Goal: Information Seeking & Learning: Check status

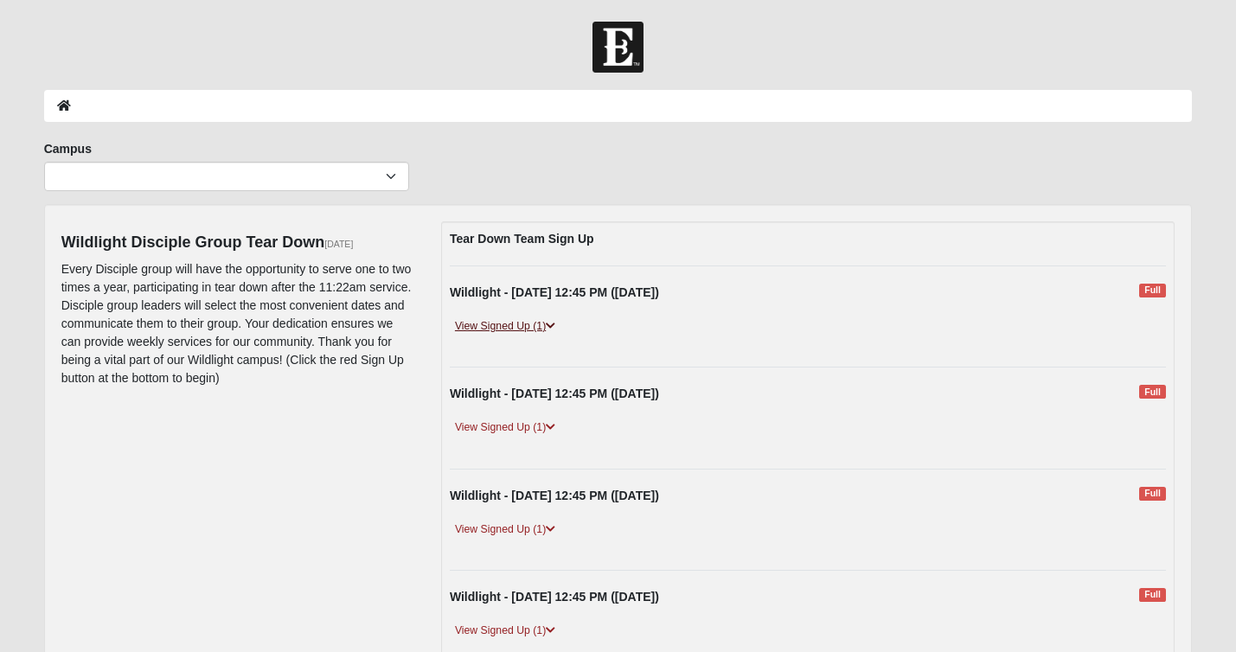
click at [535, 328] on link "View Signed Up (1)" at bounding box center [505, 326] width 111 height 18
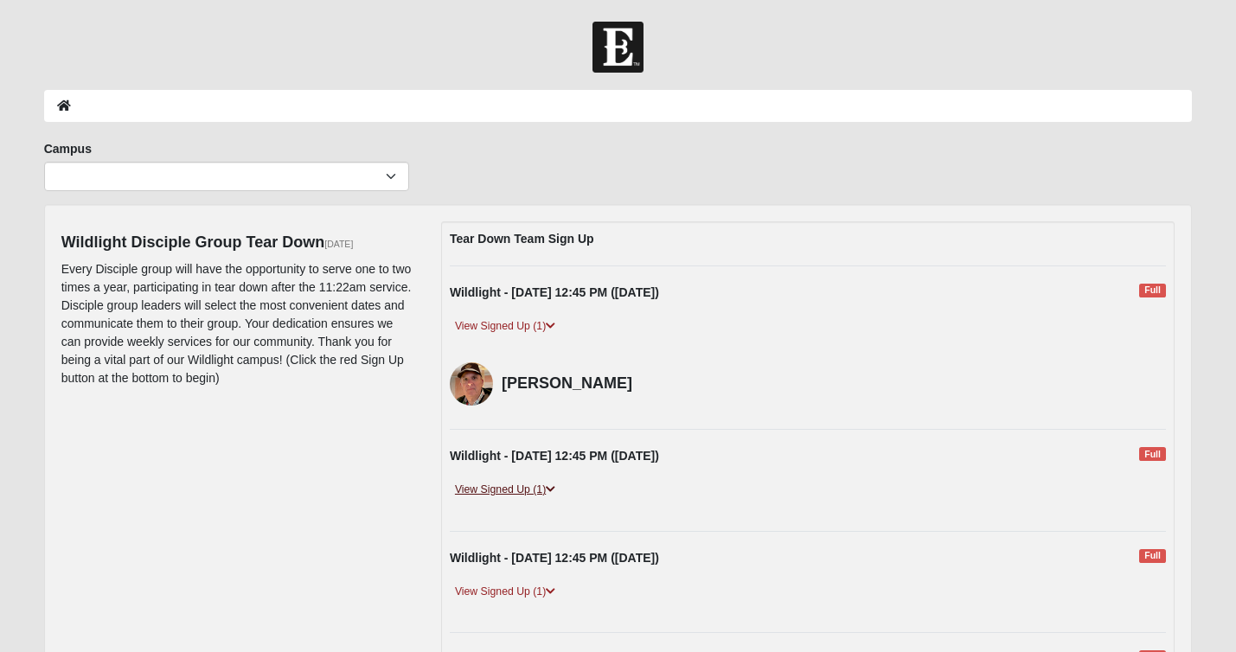
click at [548, 485] on icon at bounding box center [551, 489] width 10 height 10
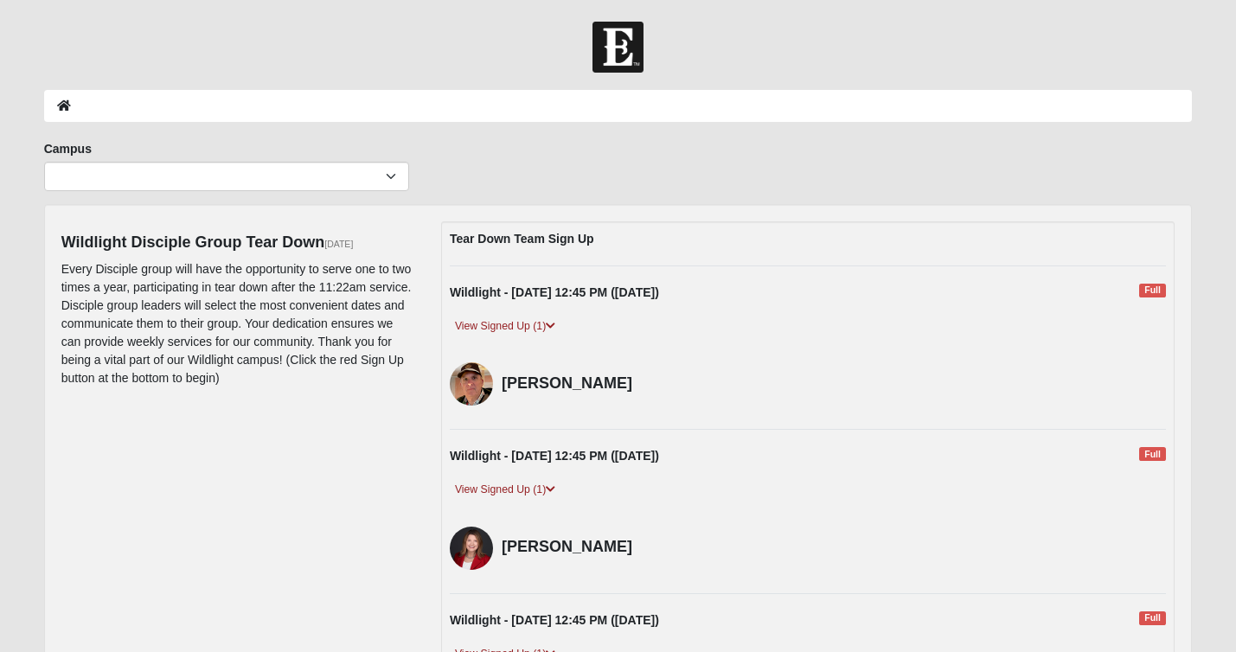
click at [394, 380] on p "Every Disciple group will have the opportunity to serve one to two times a year…" at bounding box center [238, 323] width 354 height 127
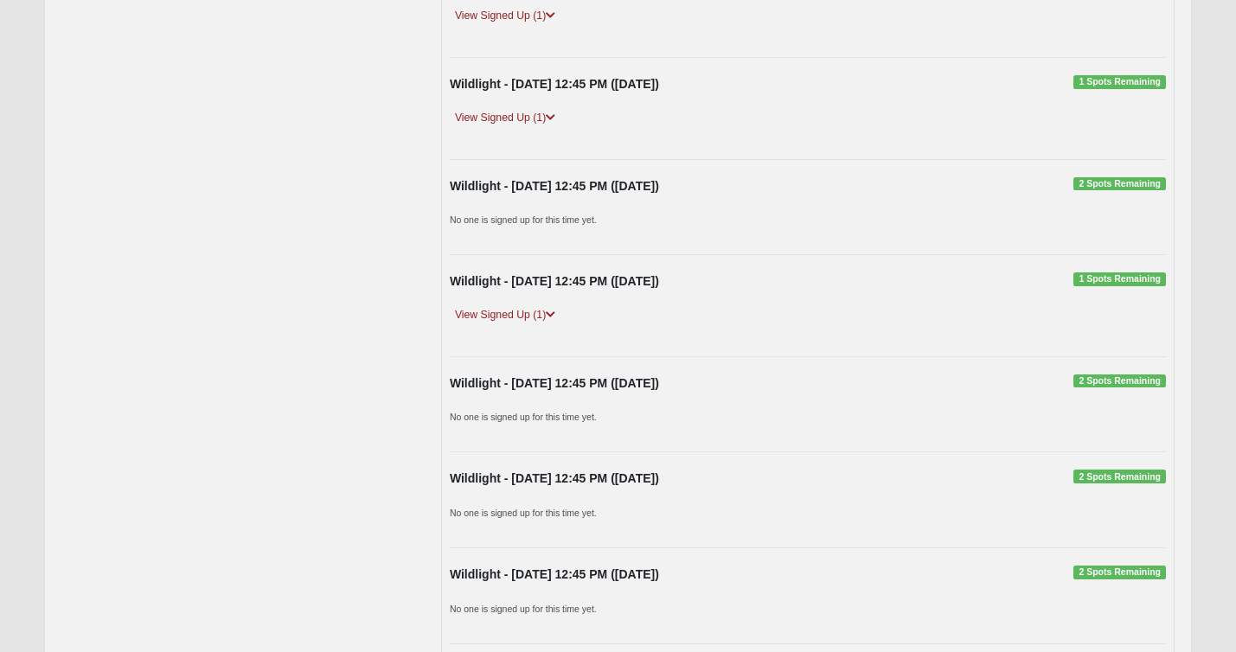
scroll to position [1619, 0]
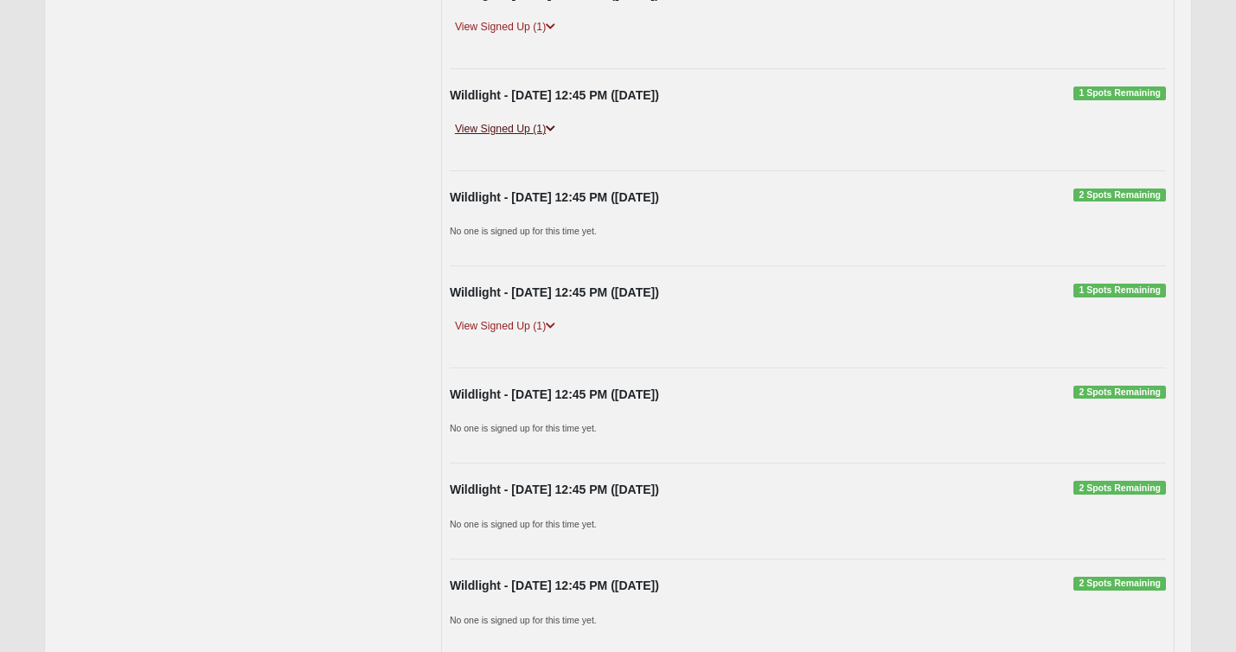
click at [544, 120] on link "View Signed Up (1)" at bounding box center [505, 129] width 111 height 18
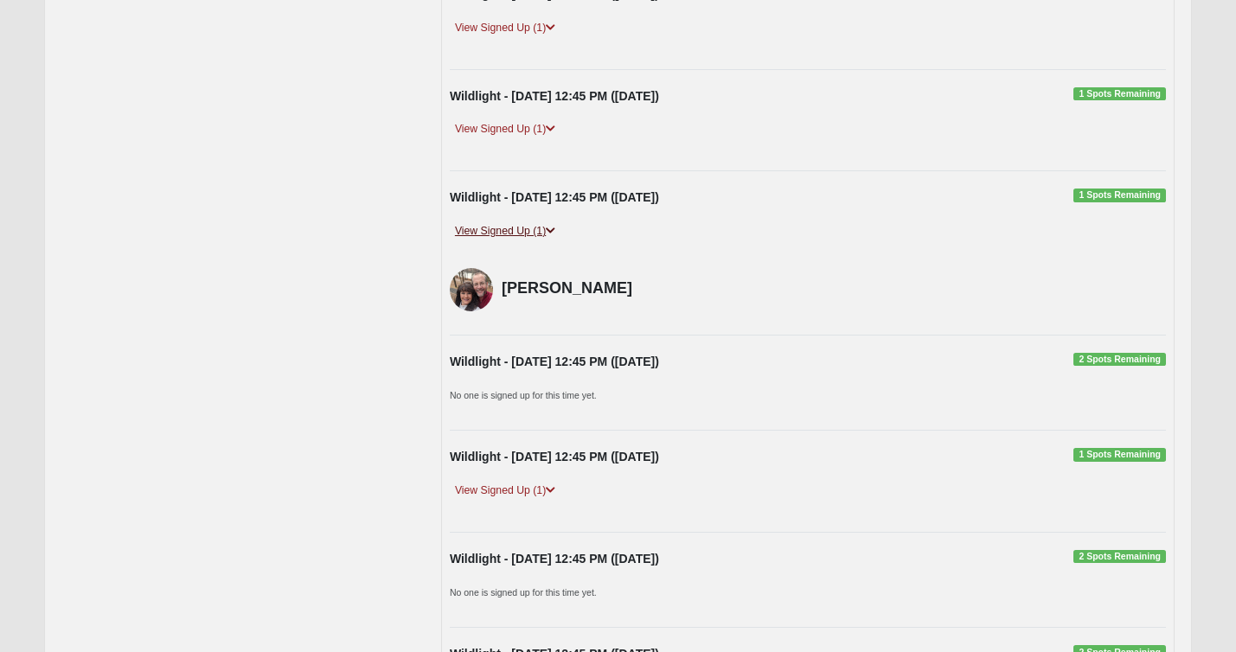
scroll to position [1503, 0]
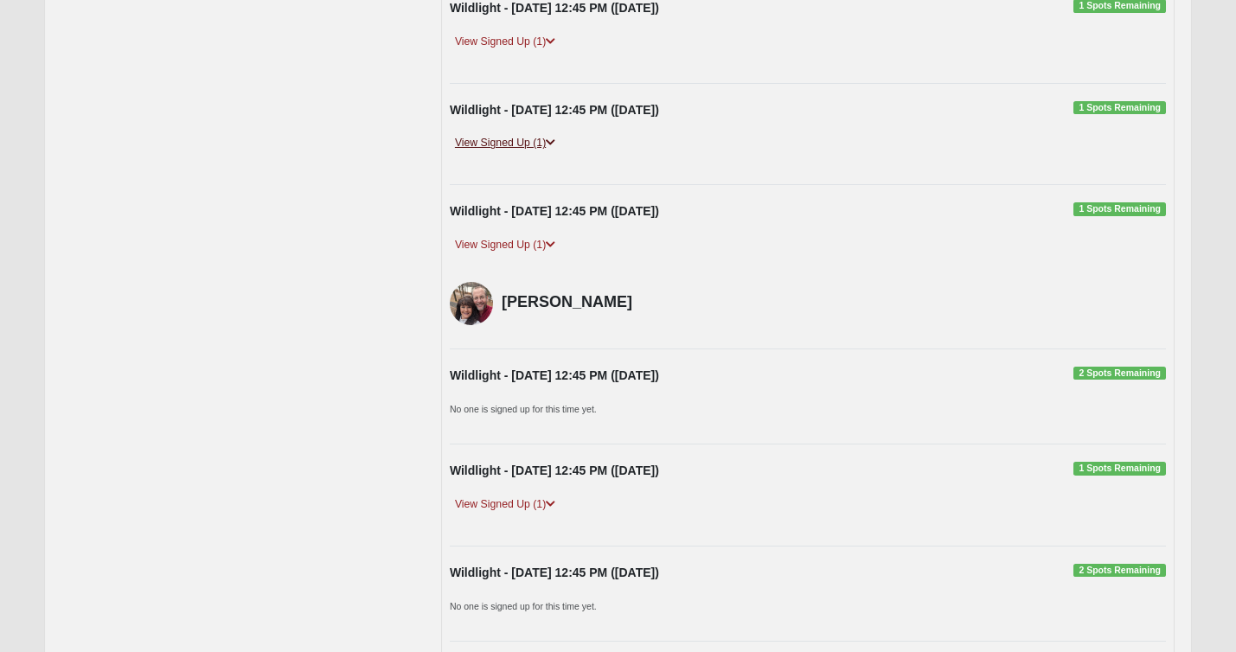
click at [544, 138] on link "View Signed Up (1)" at bounding box center [505, 143] width 111 height 18
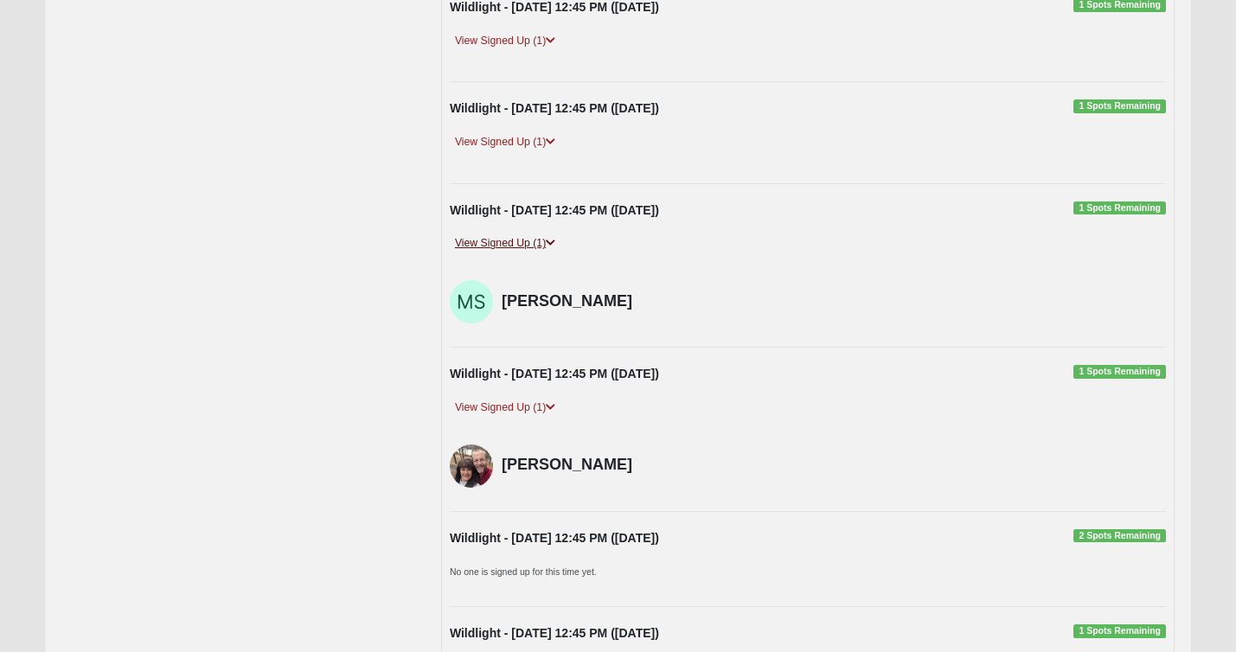
scroll to position [1400, 0]
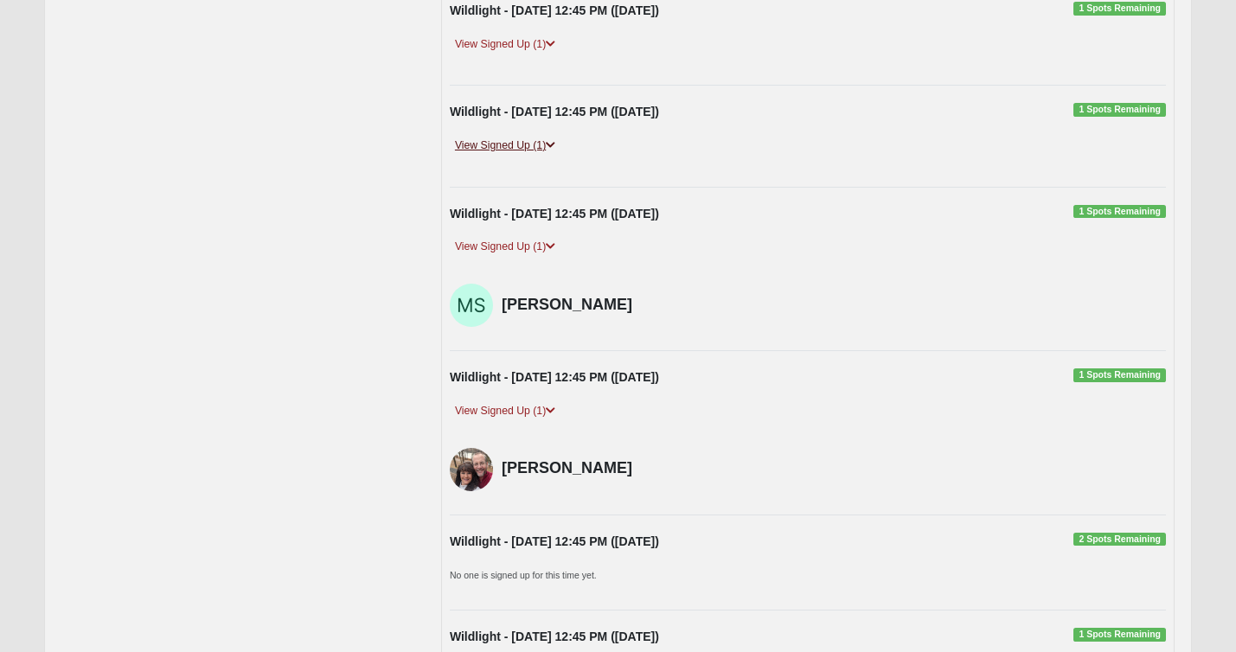
click at [544, 138] on link "View Signed Up (1)" at bounding box center [505, 146] width 111 height 18
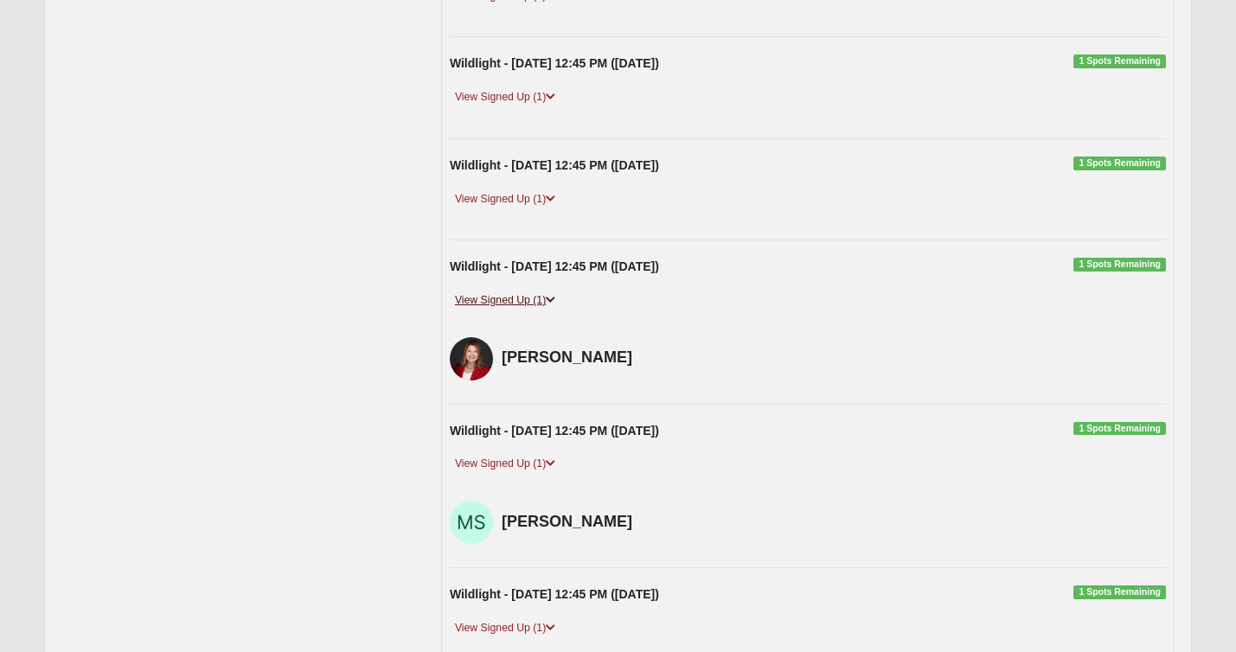
scroll to position [1238, 0]
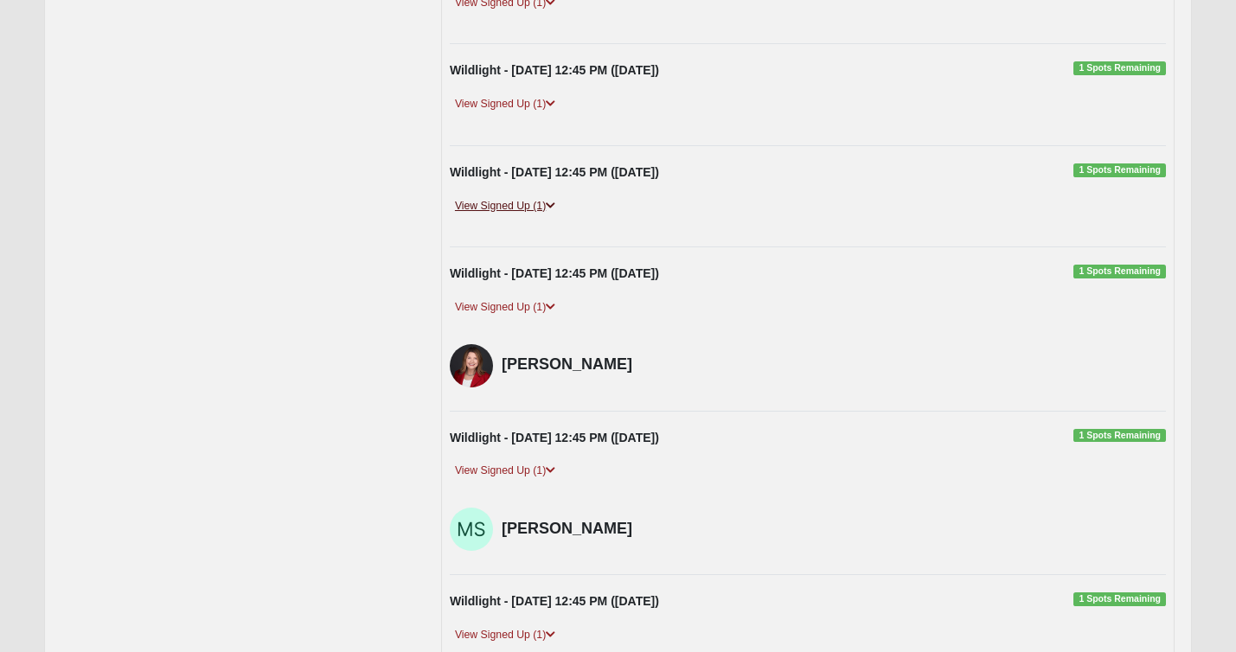
click at [542, 201] on link "View Signed Up (1)" at bounding box center [505, 206] width 111 height 18
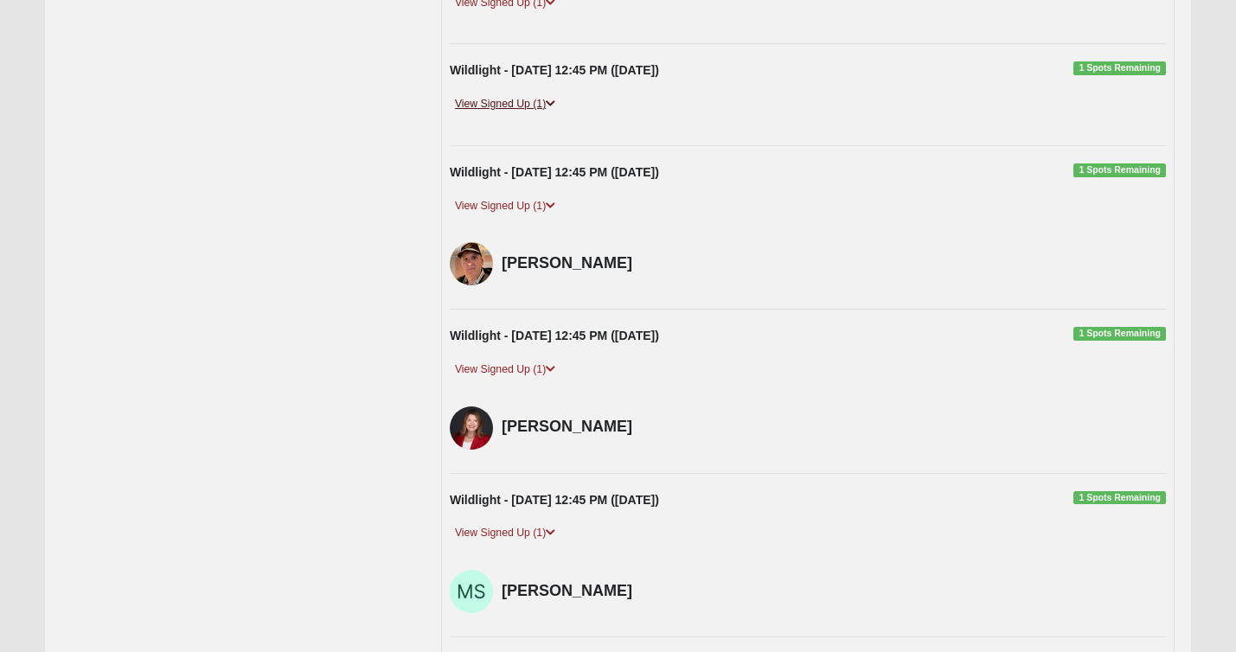
click at [549, 99] on icon at bounding box center [551, 104] width 10 height 10
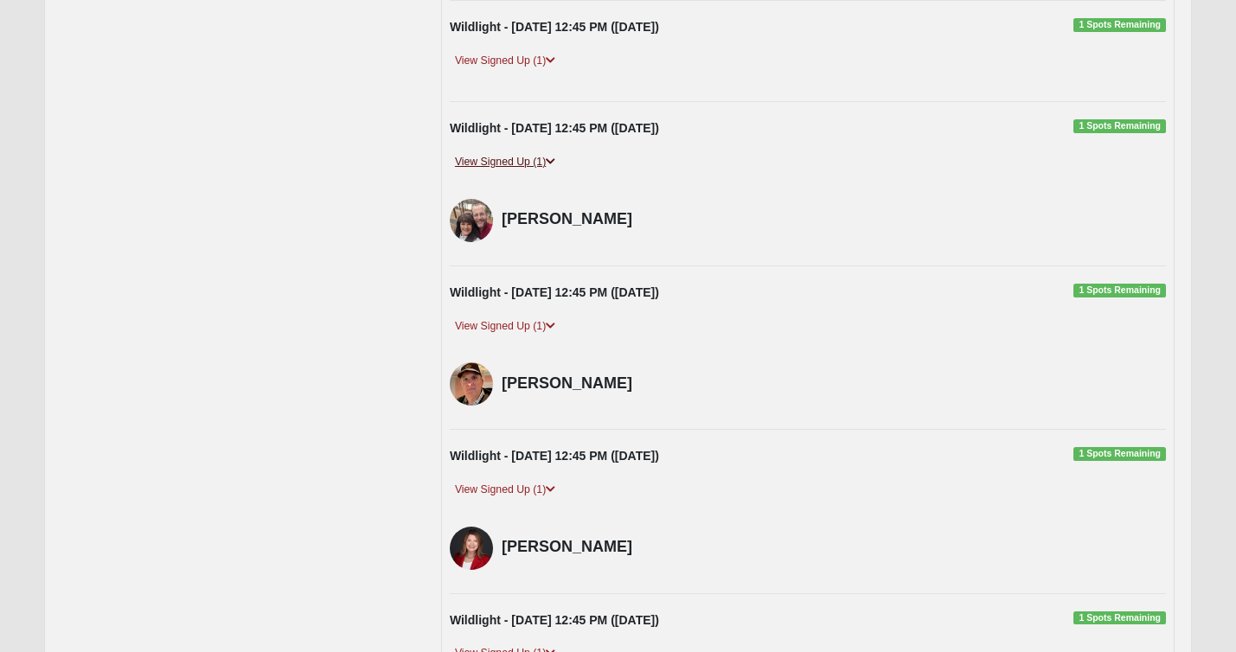
scroll to position [1092, 0]
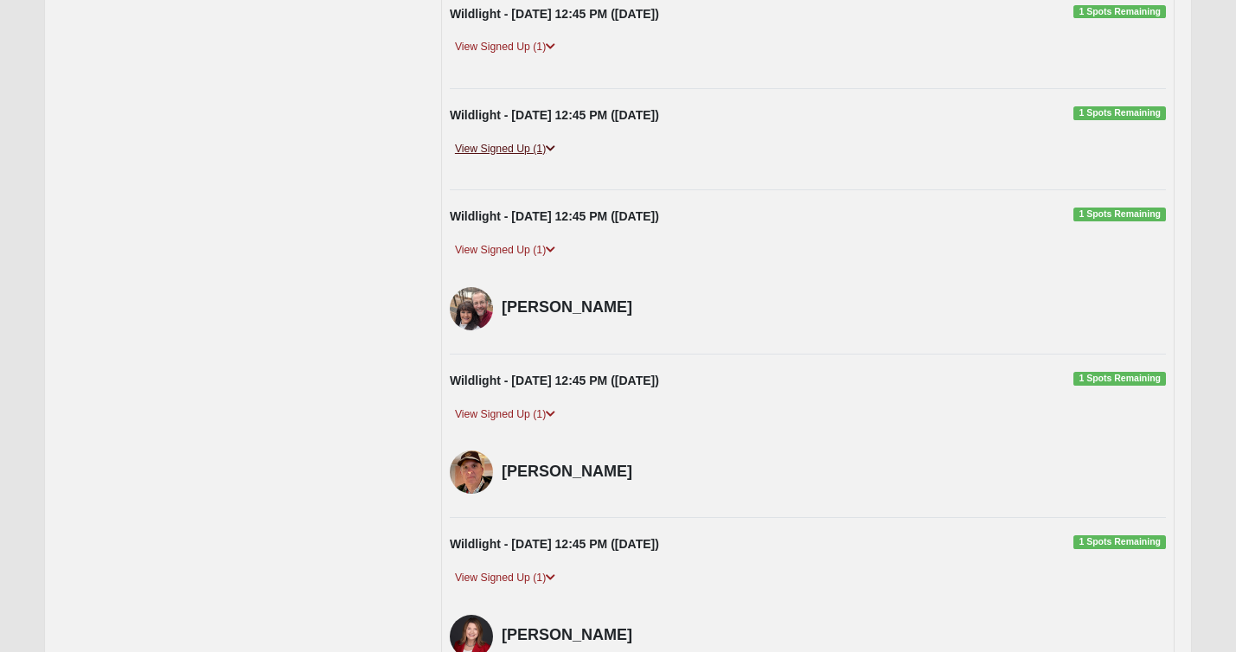
click at [537, 151] on link "View Signed Up (1)" at bounding box center [505, 149] width 111 height 18
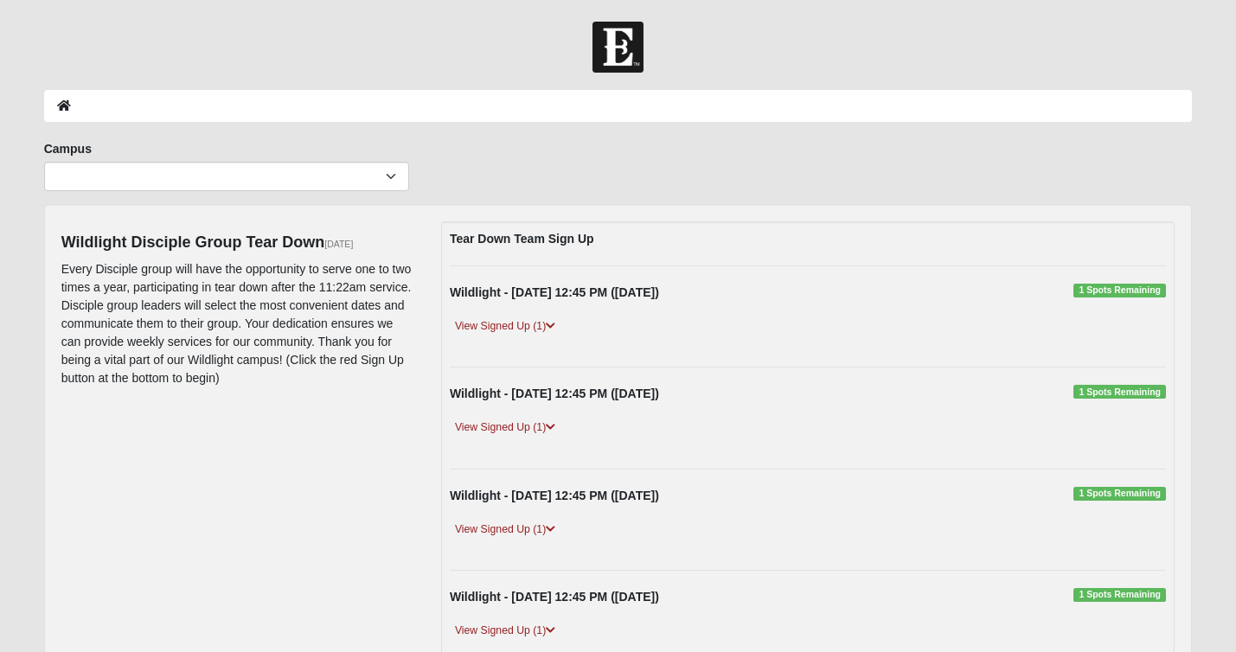
scroll to position [0, 0]
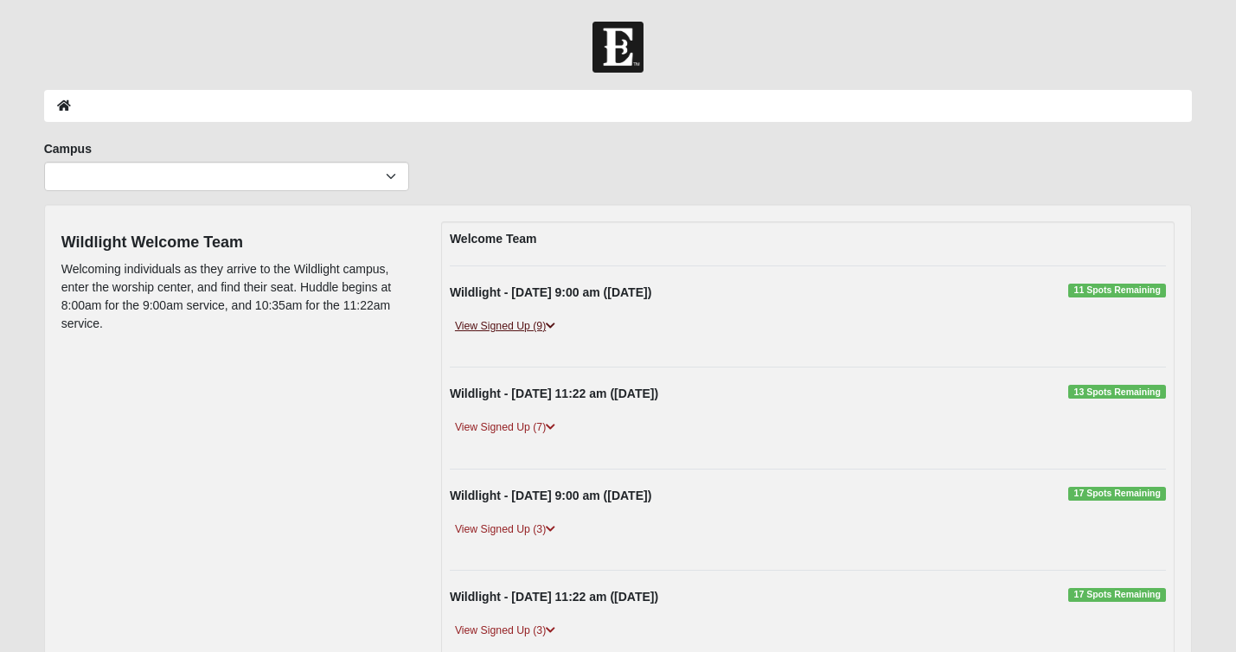
click at [545, 324] on link "View Signed Up (9)" at bounding box center [505, 326] width 111 height 18
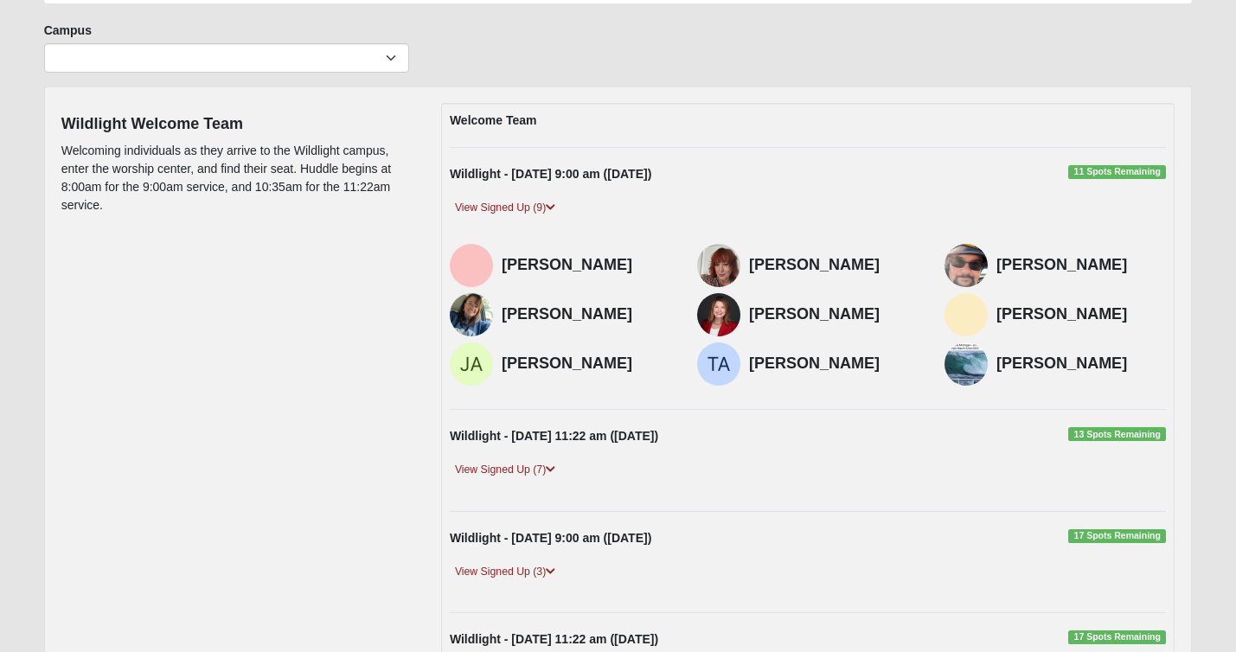
scroll to position [127, 0]
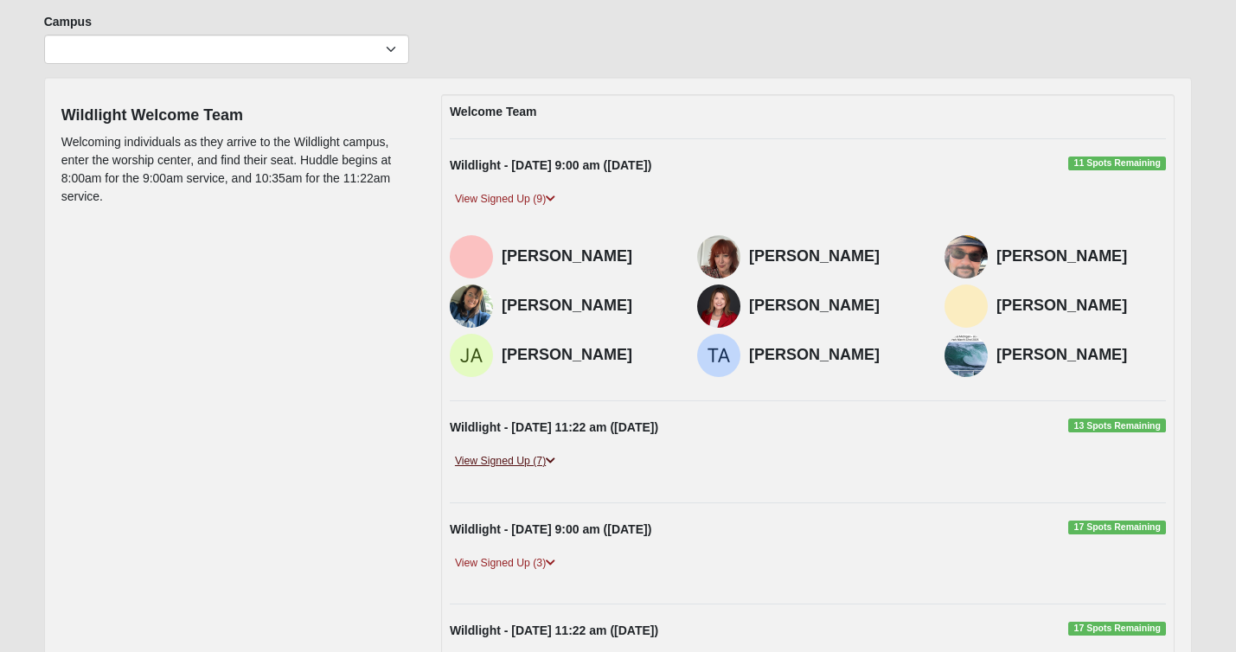
click at [554, 458] on icon at bounding box center [551, 461] width 10 height 10
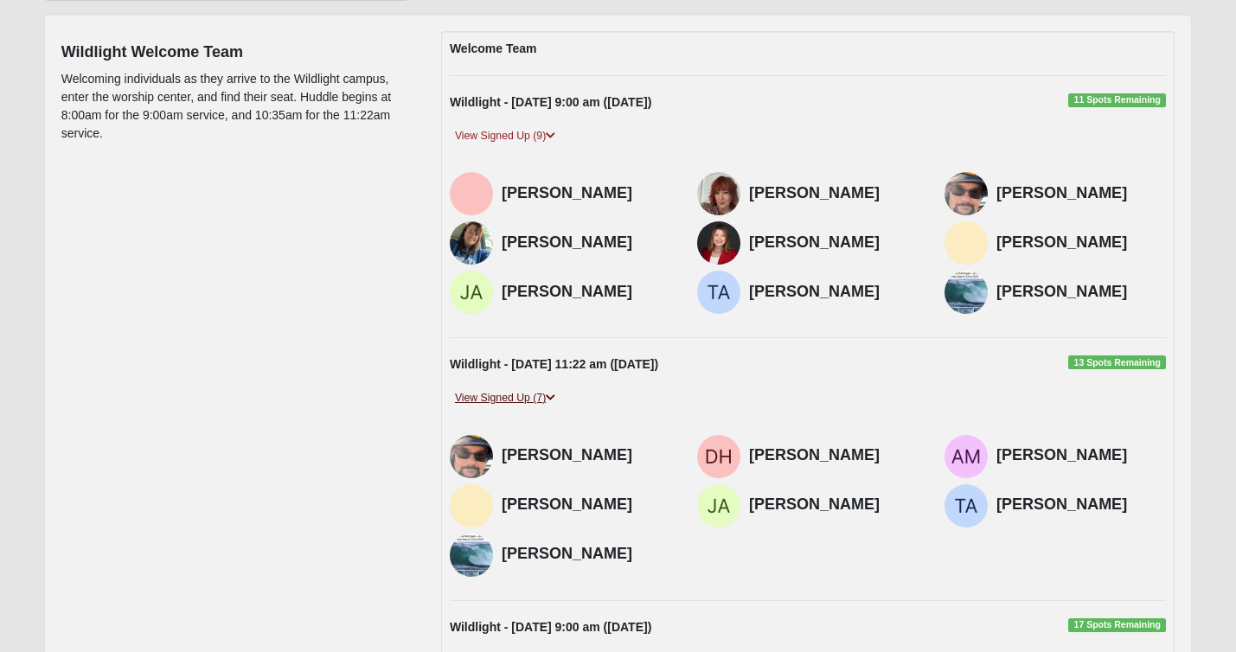
scroll to position [191, 0]
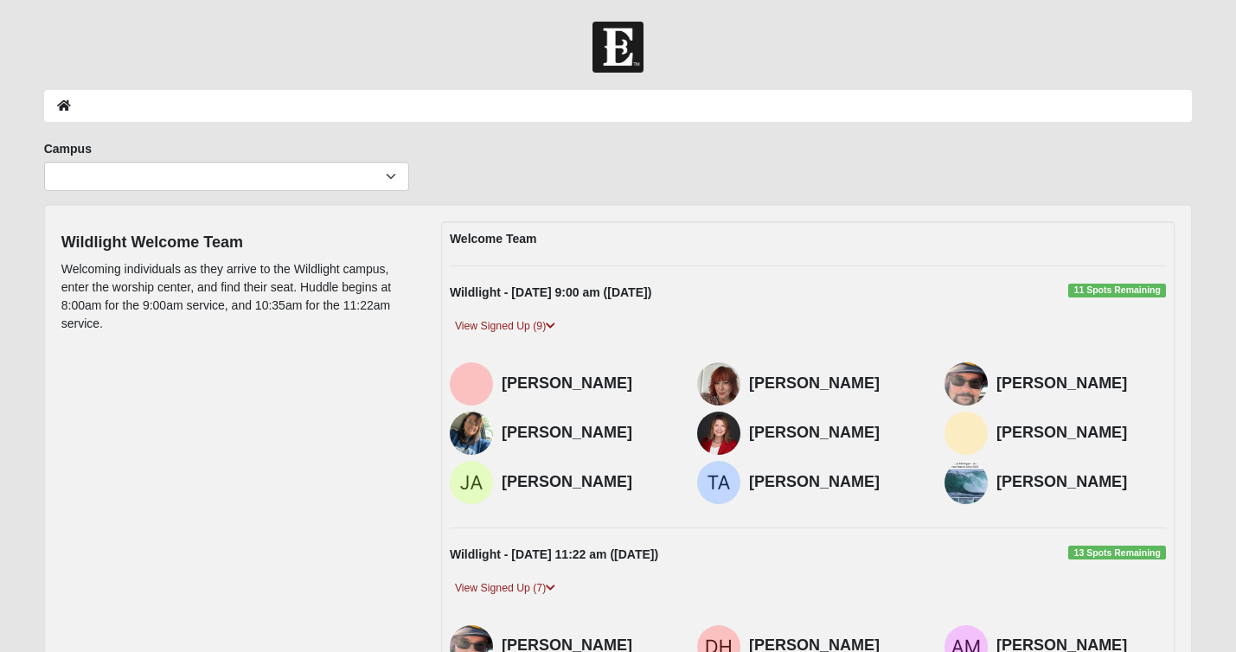
scroll to position [191, 0]
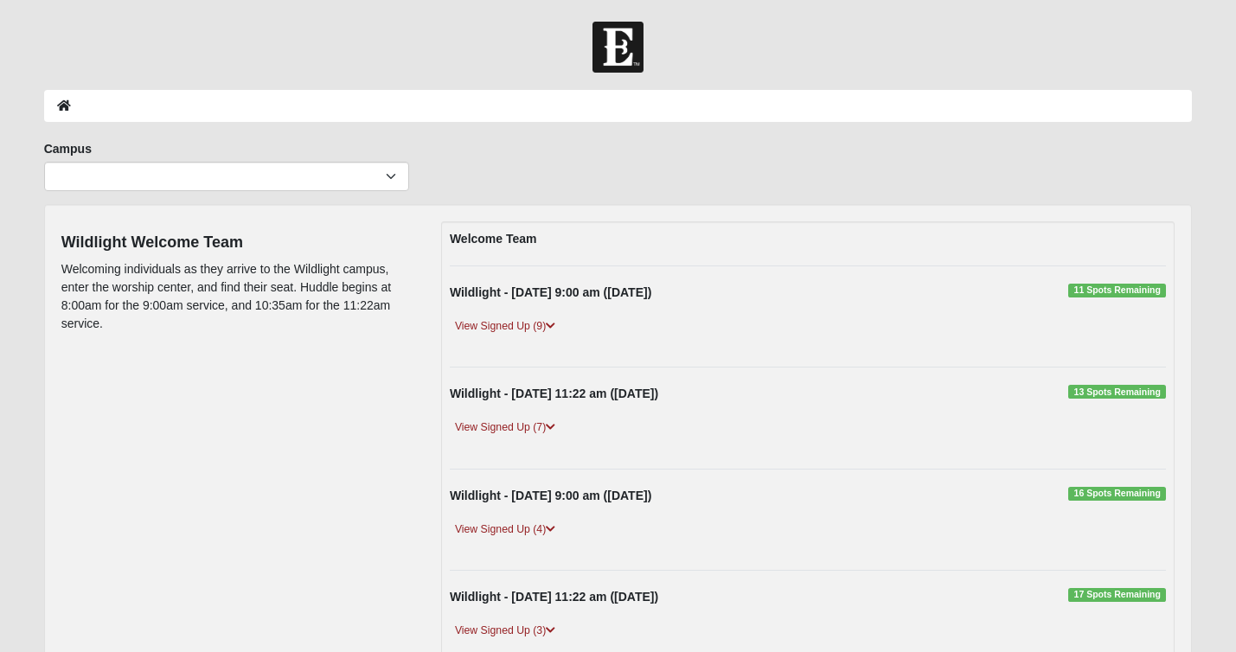
scroll to position [191, 0]
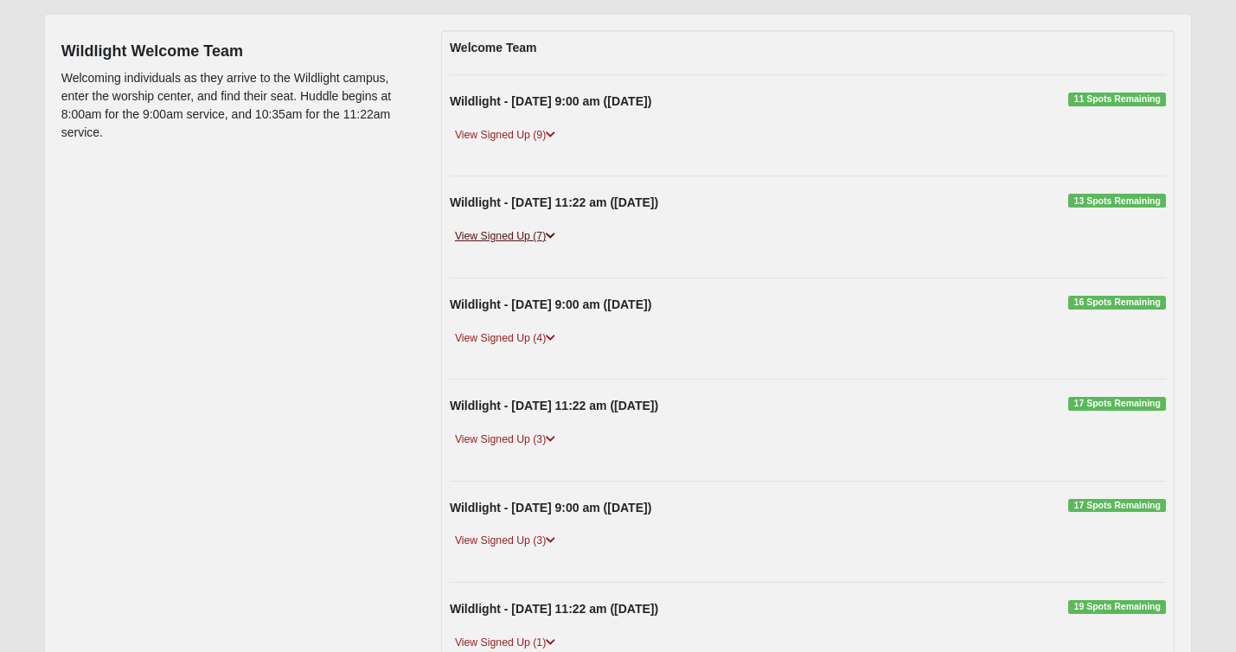
click at [551, 232] on icon at bounding box center [551, 236] width 10 height 10
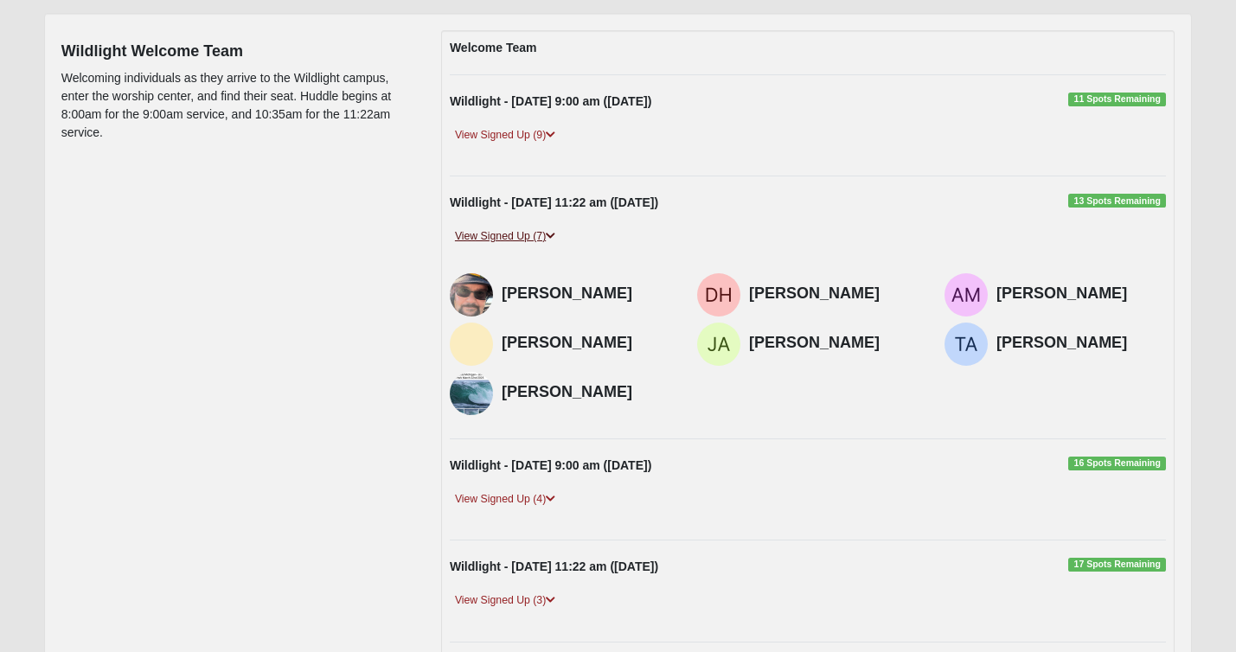
click at [551, 232] on icon at bounding box center [551, 236] width 10 height 10
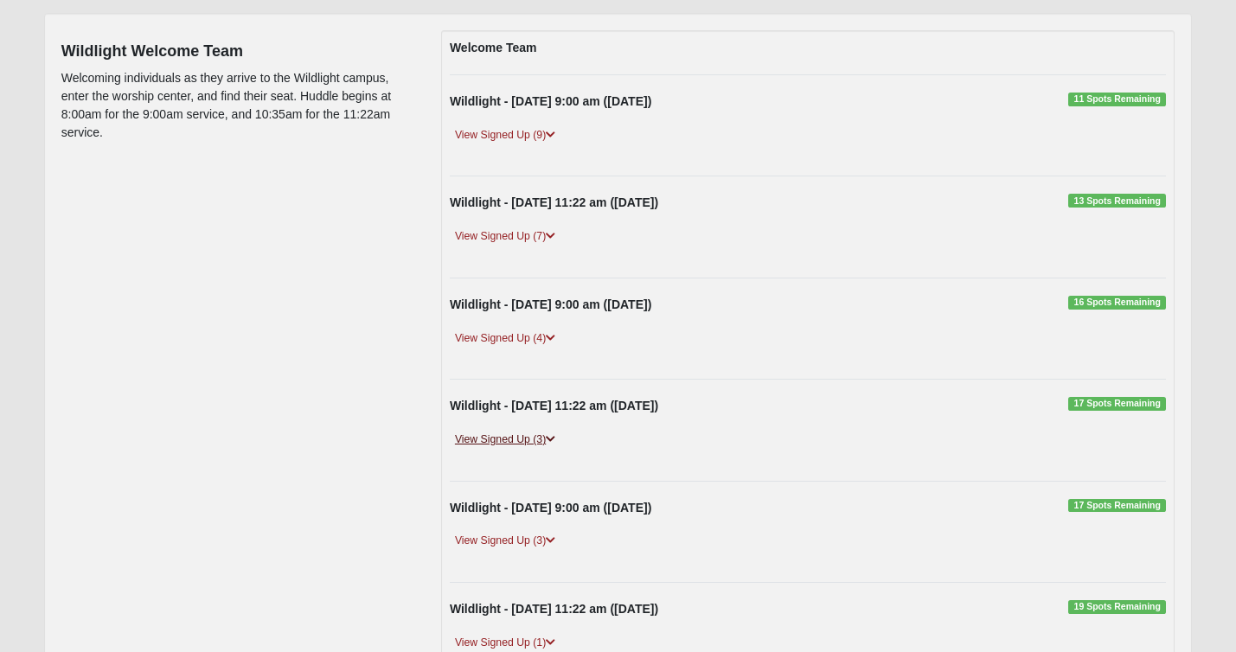
click at [552, 437] on icon at bounding box center [551, 439] width 10 height 10
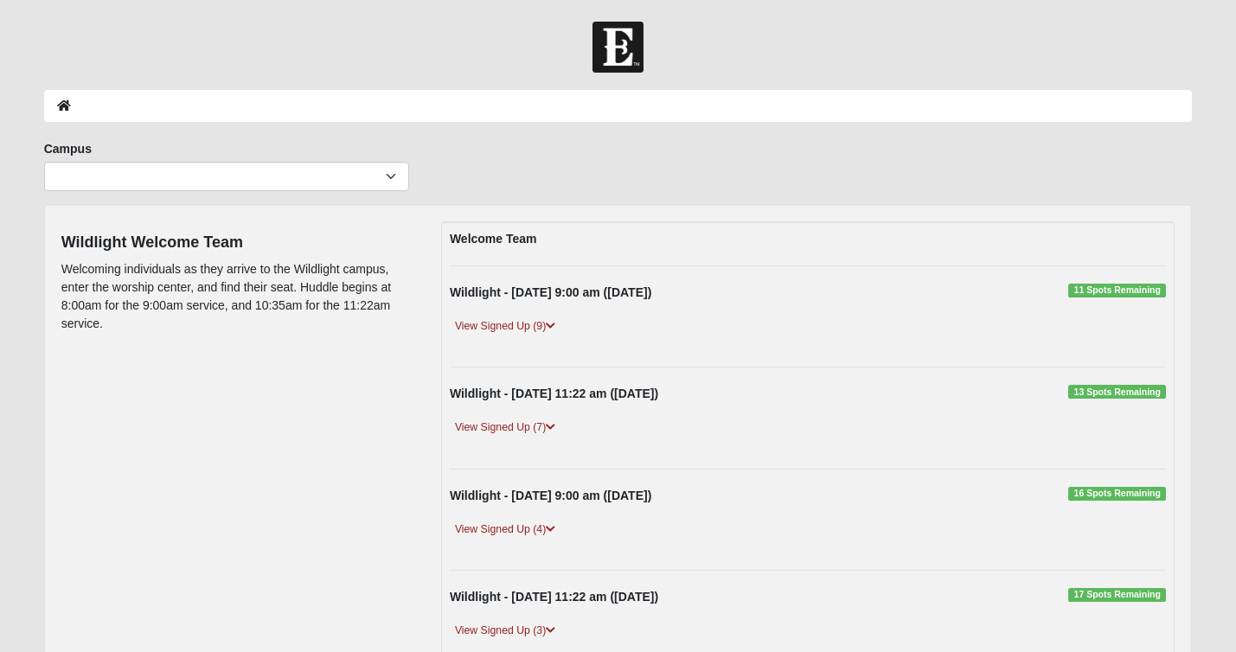
scroll to position [0, 0]
